Goal: Information Seeking & Learning: Learn about a topic

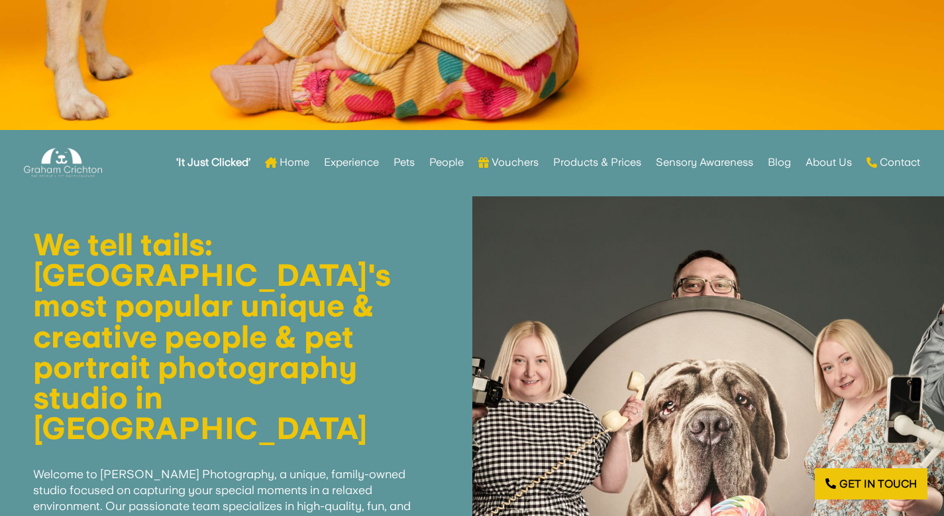
scroll to position [364, 0]
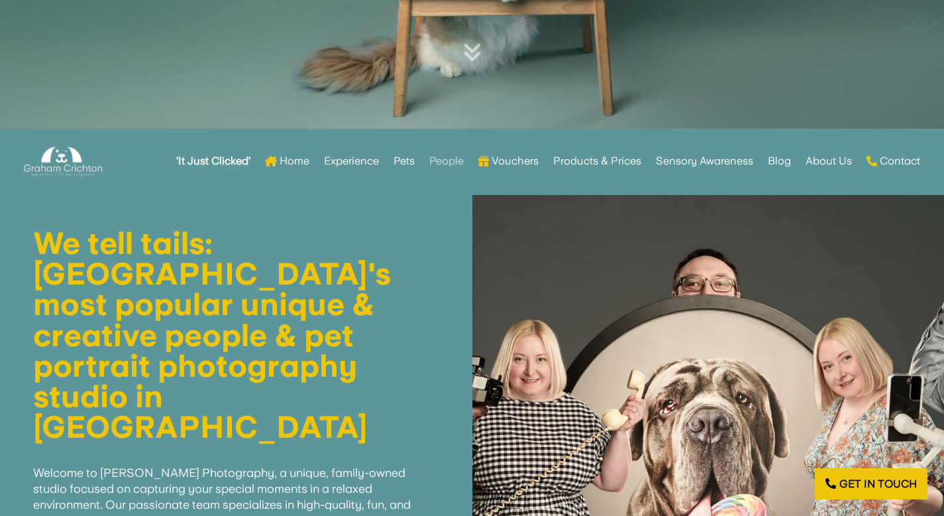
click at [447, 158] on link "People" at bounding box center [446, 161] width 34 height 52
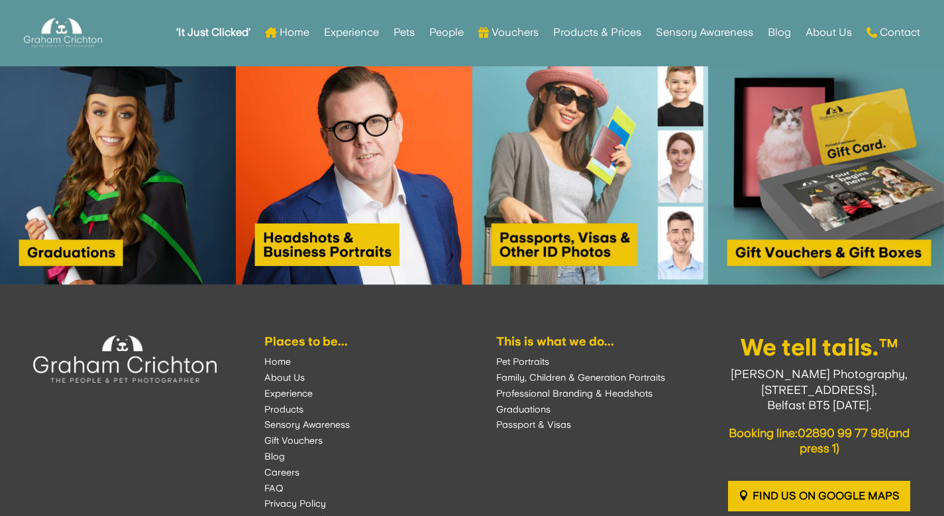
scroll to position [1091, 0]
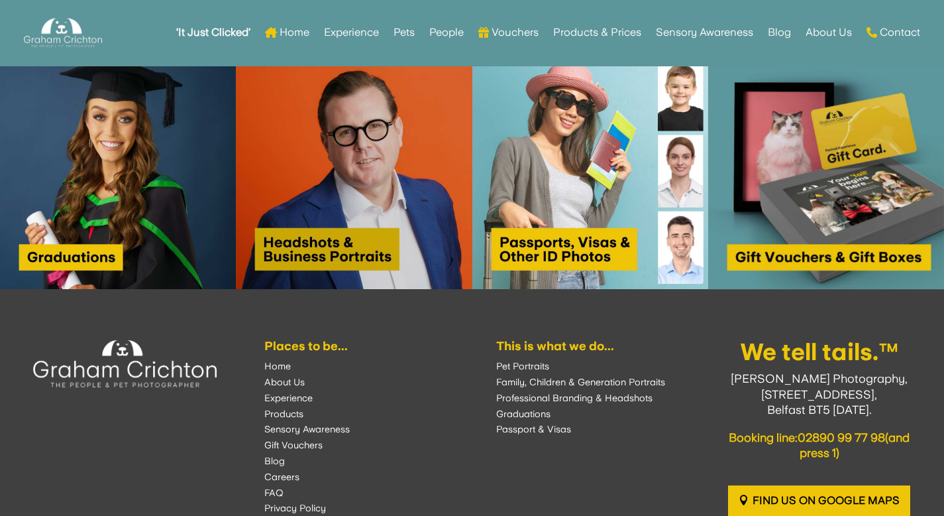
click at [378, 155] on img at bounding box center [354, 171] width 236 height 236
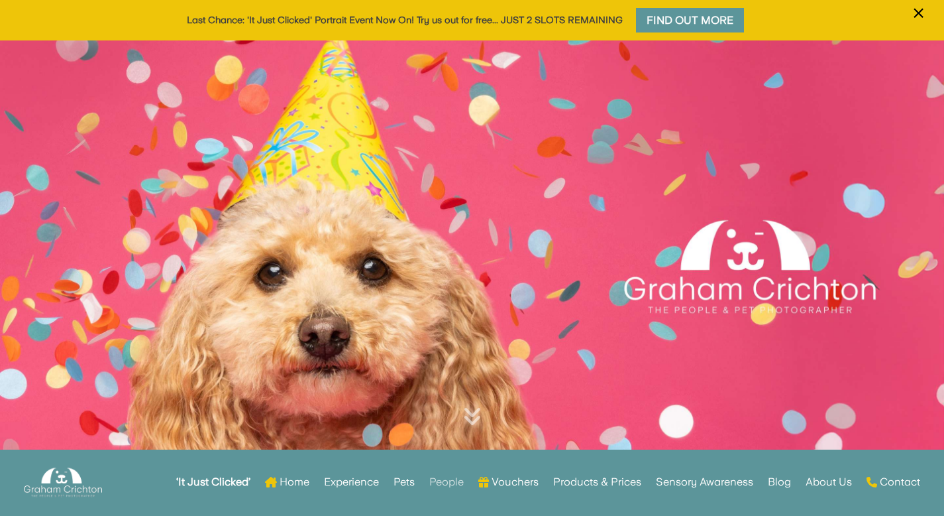
click at [441, 480] on link "People" at bounding box center [446, 482] width 34 height 52
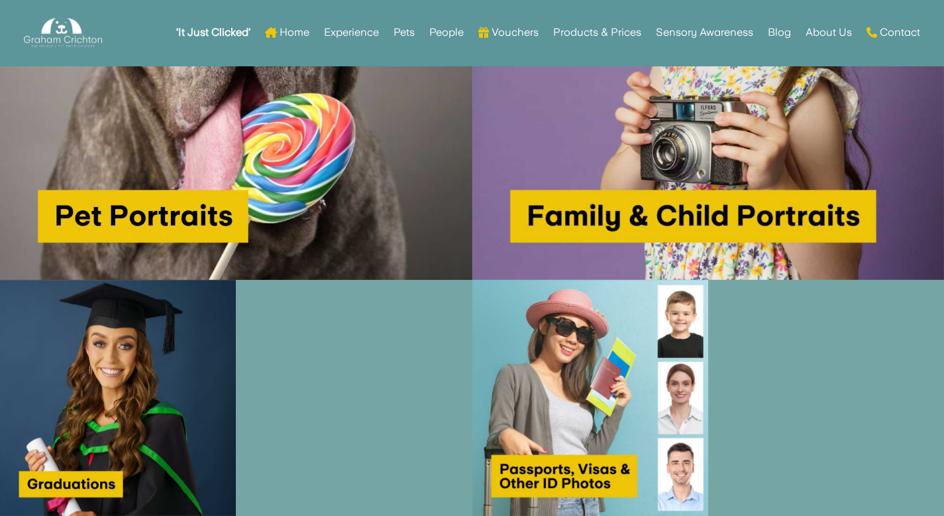
scroll to position [979, 0]
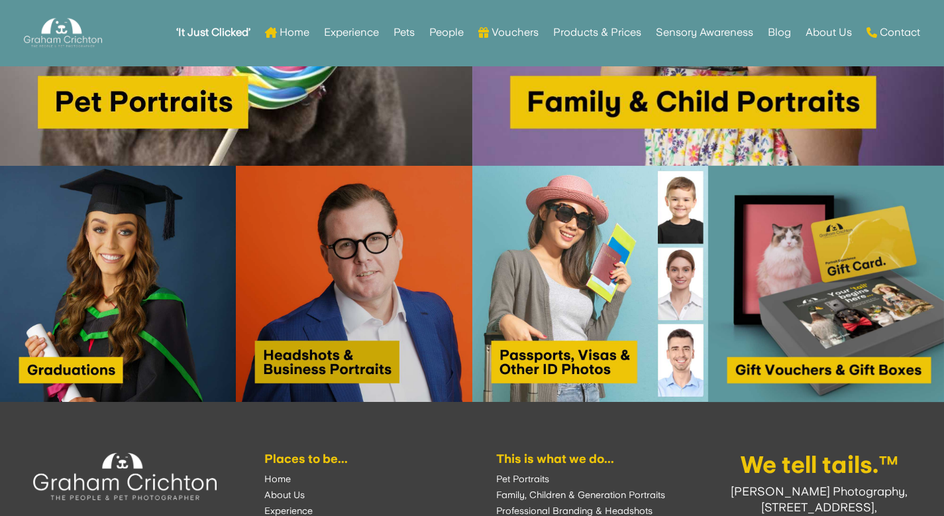
click at [380, 270] on img at bounding box center [354, 284] width 236 height 236
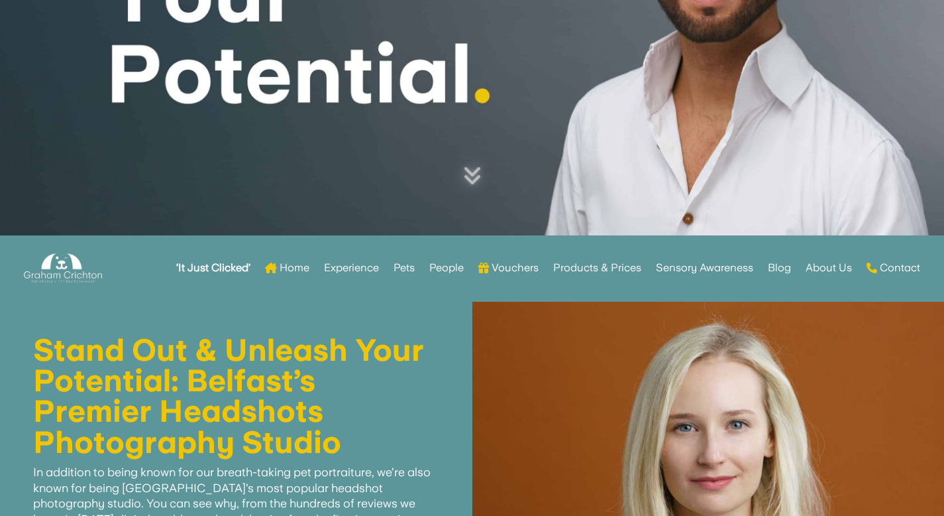
scroll to position [301, 0]
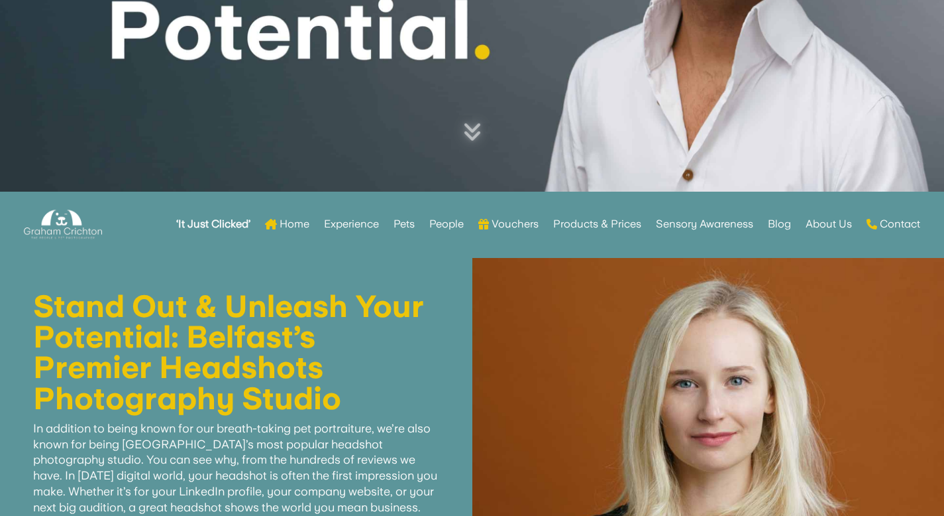
click at [471, 124] on icon at bounding box center [472, 131] width 19 height 21
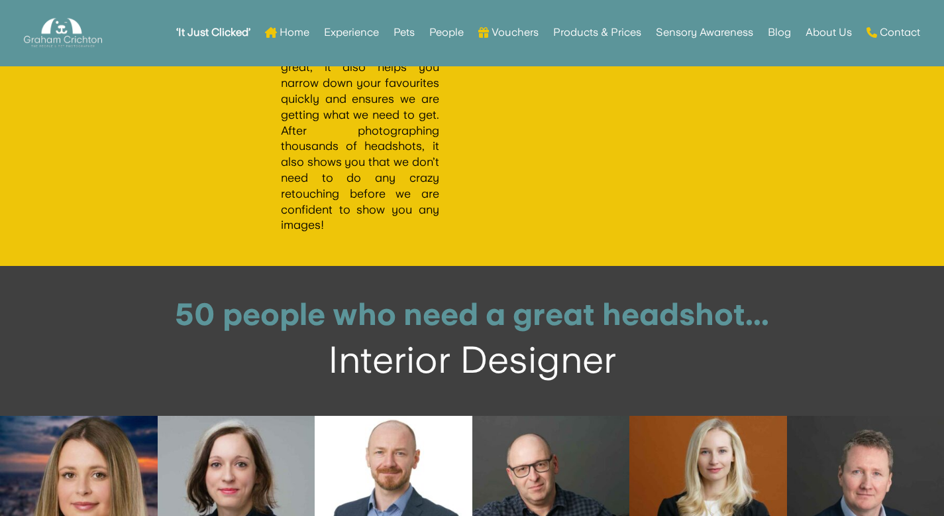
scroll to position [4144, 0]
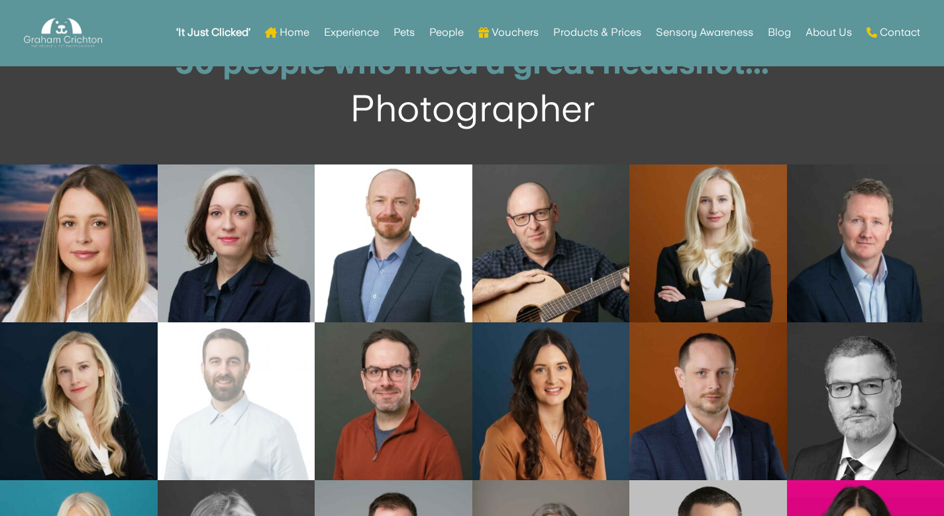
click at [248, 433] on link "Open image in lightbox" at bounding box center [237, 401] width 158 height 158
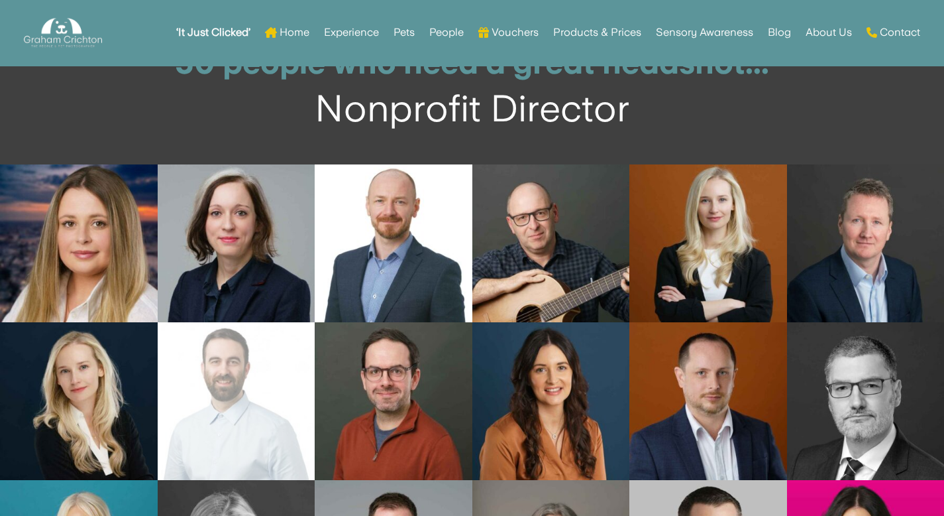
click at [262, 396] on link "Open image in lightbox" at bounding box center [237, 401] width 158 height 158
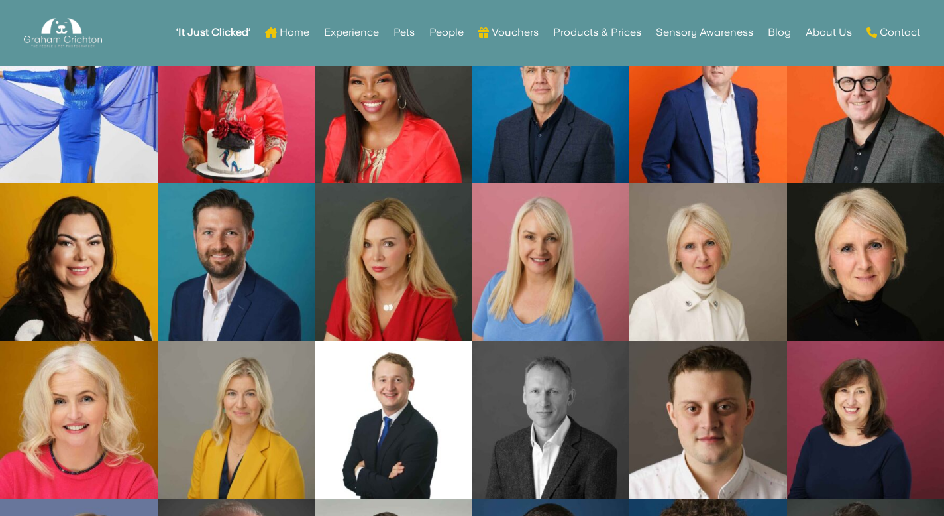
scroll to position [4938, 0]
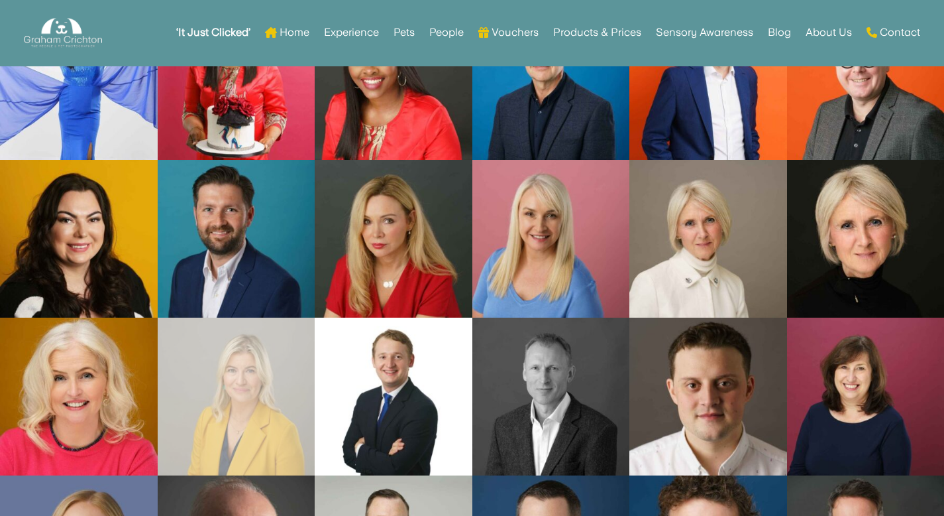
click at [270, 427] on link "Open image in lightbox" at bounding box center [237, 396] width 158 height 158
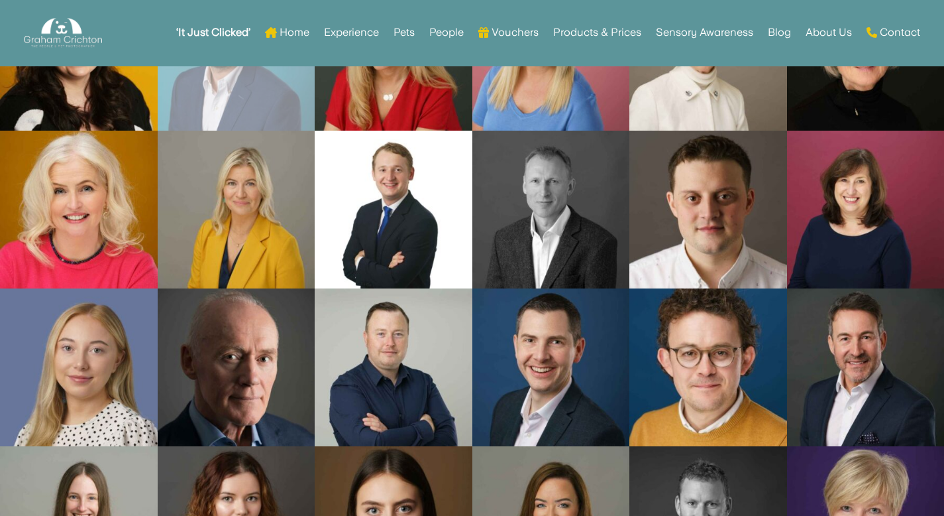
scroll to position [5214, 0]
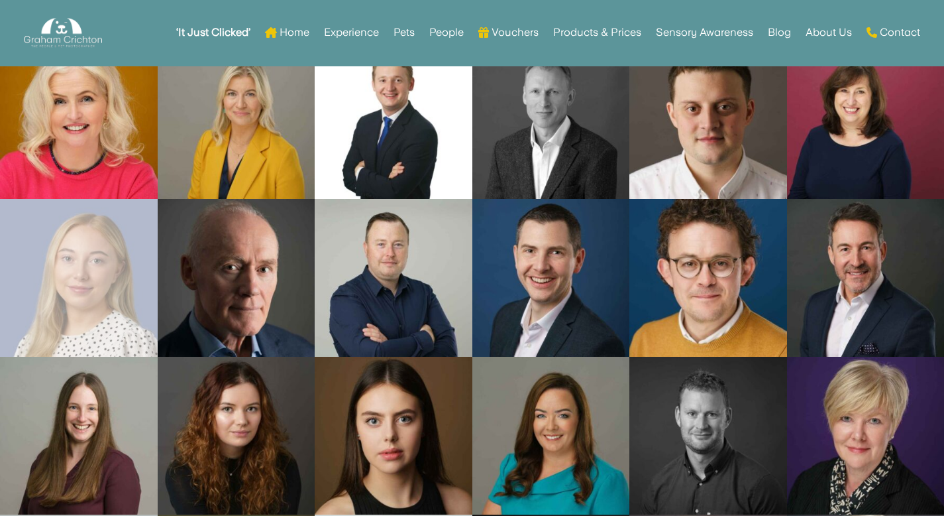
click at [93, 300] on link "Open image in lightbox" at bounding box center [79, 278] width 158 height 158
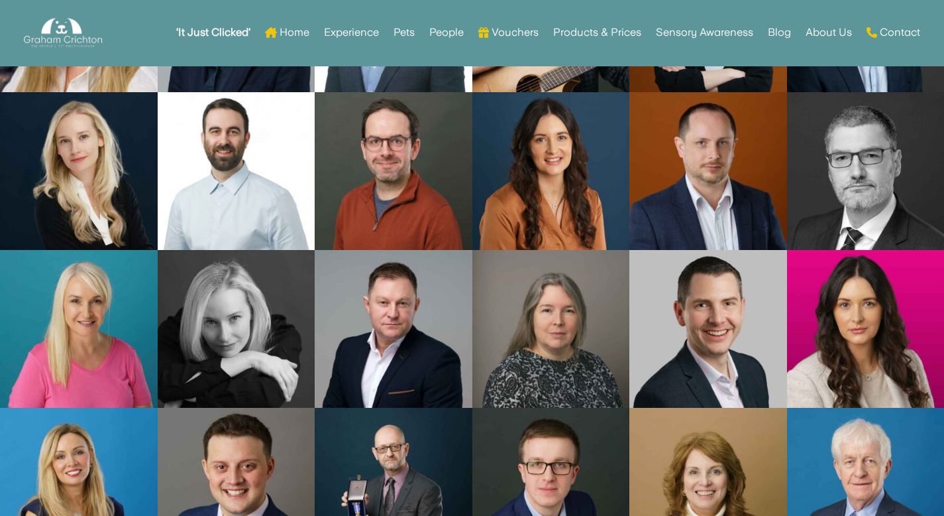
scroll to position [4118, 0]
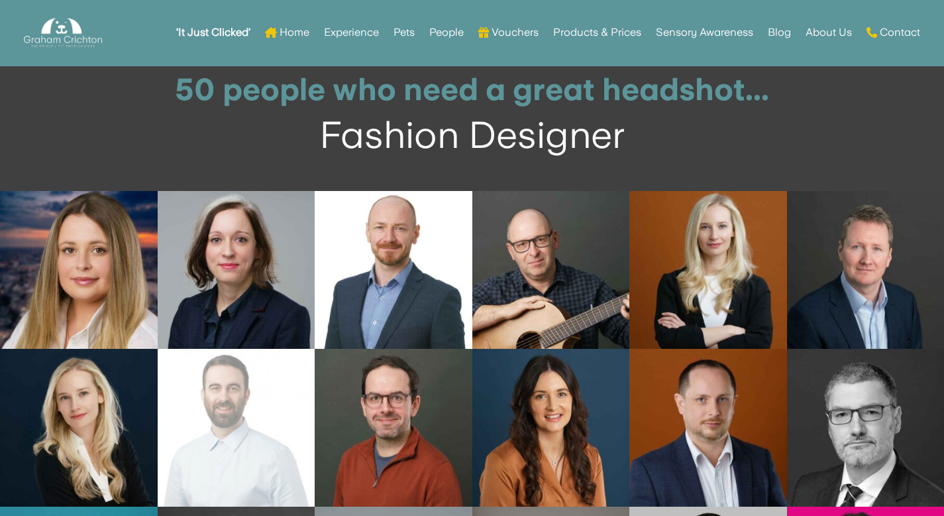
click at [245, 431] on link "Open image in lightbox" at bounding box center [237, 428] width 158 height 158
click at [216, 424] on link "Open image in lightbox" at bounding box center [237, 428] width 158 height 158
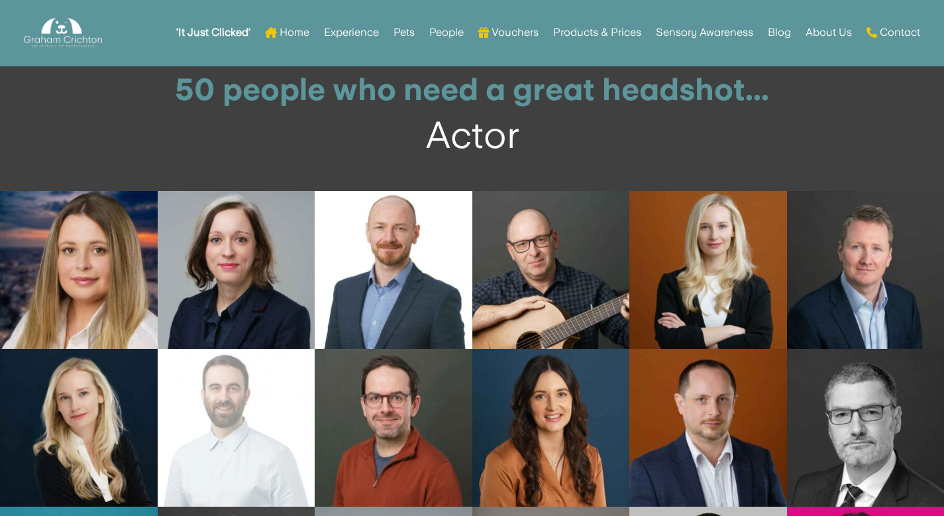
click at [221, 439] on link "Open image in lightbox" at bounding box center [237, 428] width 158 height 158
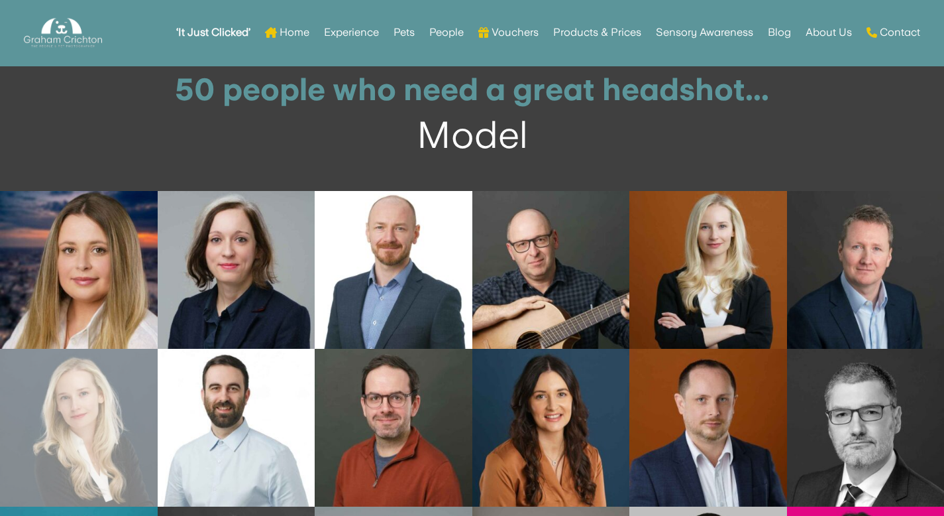
click at [54, 437] on link "Open image in lightbox" at bounding box center [79, 428] width 158 height 158
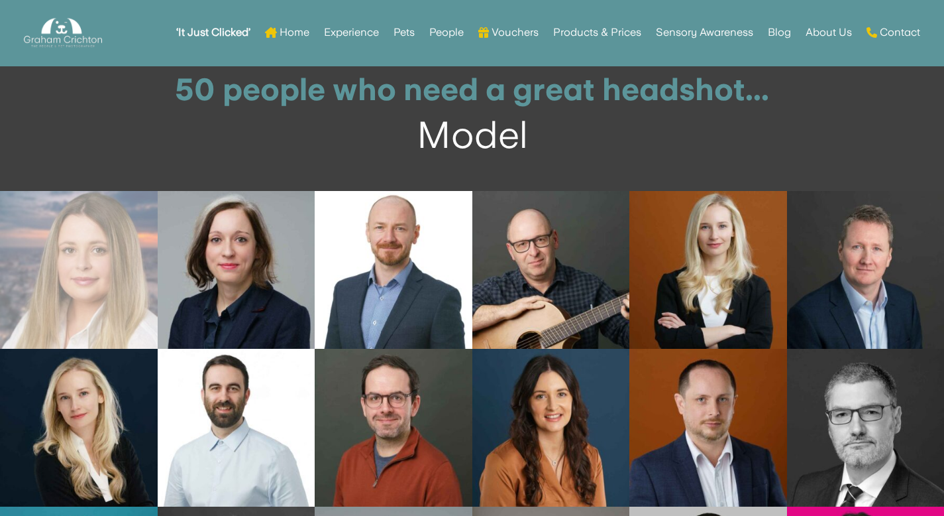
click at [78, 278] on link "Open image in lightbox" at bounding box center [79, 270] width 158 height 158
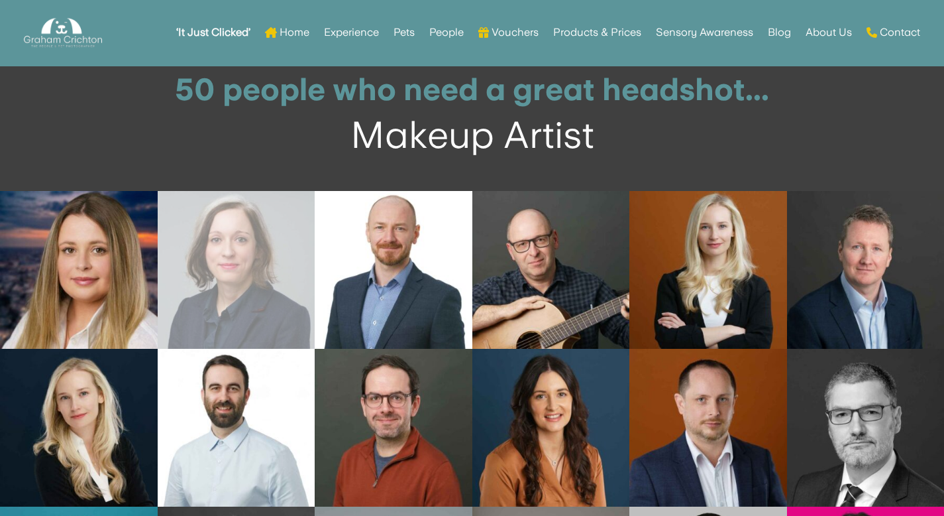
click at [247, 305] on link "Open image in lightbox" at bounding box center [237, 270] width 158 height 158
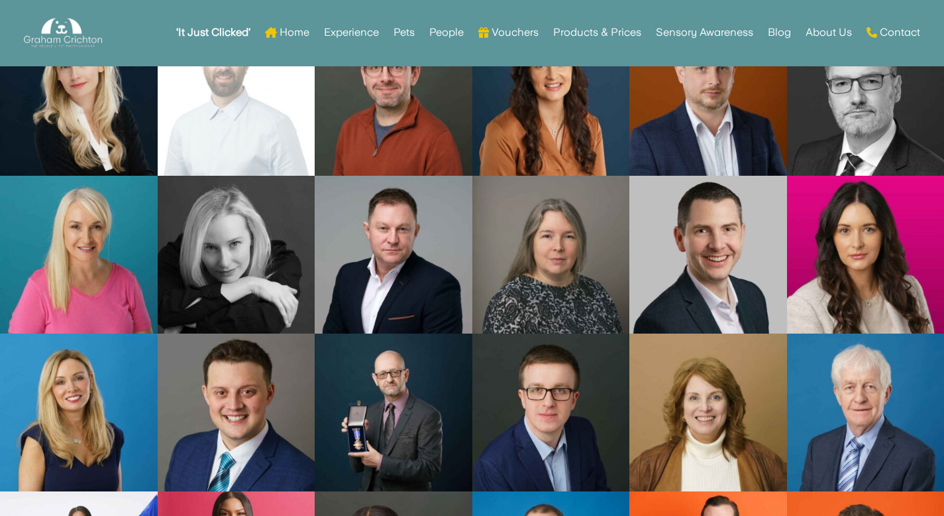
scroll to position [4465, 0]
